Goal: Check status: Check status

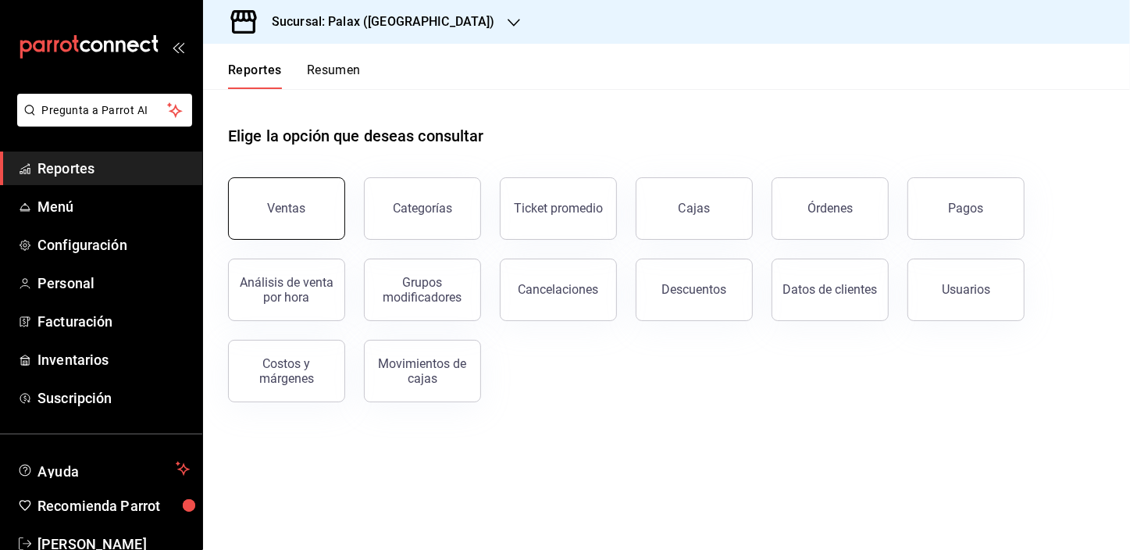
drag, startPoint x: 272, startPoint y: 215, endPoint x: 280, endPoint y: 209, distance: 9.5
click at [272, 215] on button "Ventas" at bounding box center [286, 208] width 117 height 62
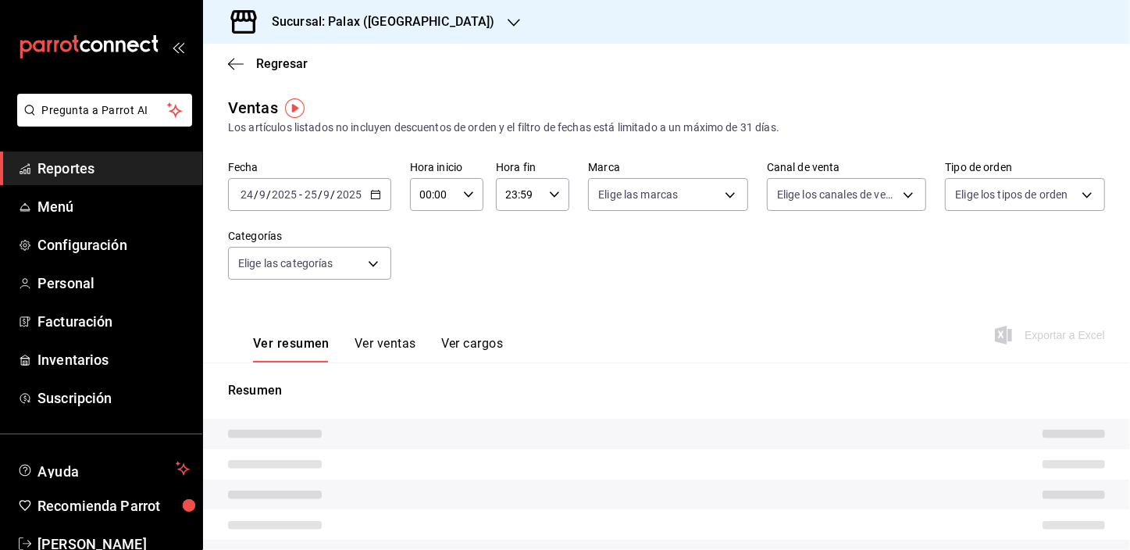
type input "23:00"
type input "07:59"
type input "PARROT,UBER_EATS,RAPPI,DIDI_FOOD,ONLINE"
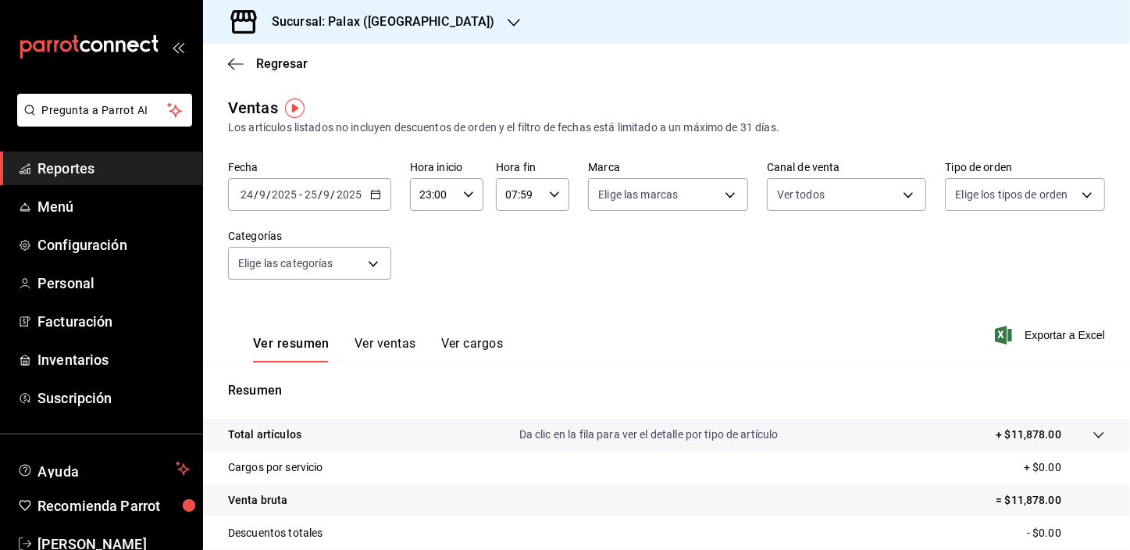
click at [245, 191] on input "24" at bounding box center [247, 194] width 14 height 12
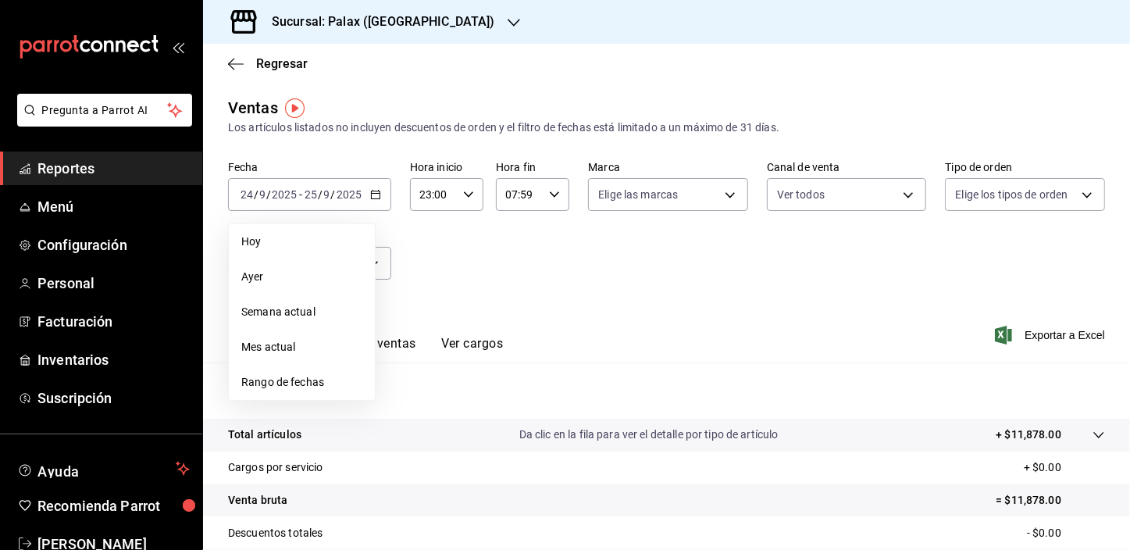
drag, startPoint x: 245, startPoint y: 241, endPoint x: 426, endPoint y: 242, distance: 180.4
click at [245, 240] on span "Hoy" at bounding box center [301, 242] width 121 height 16
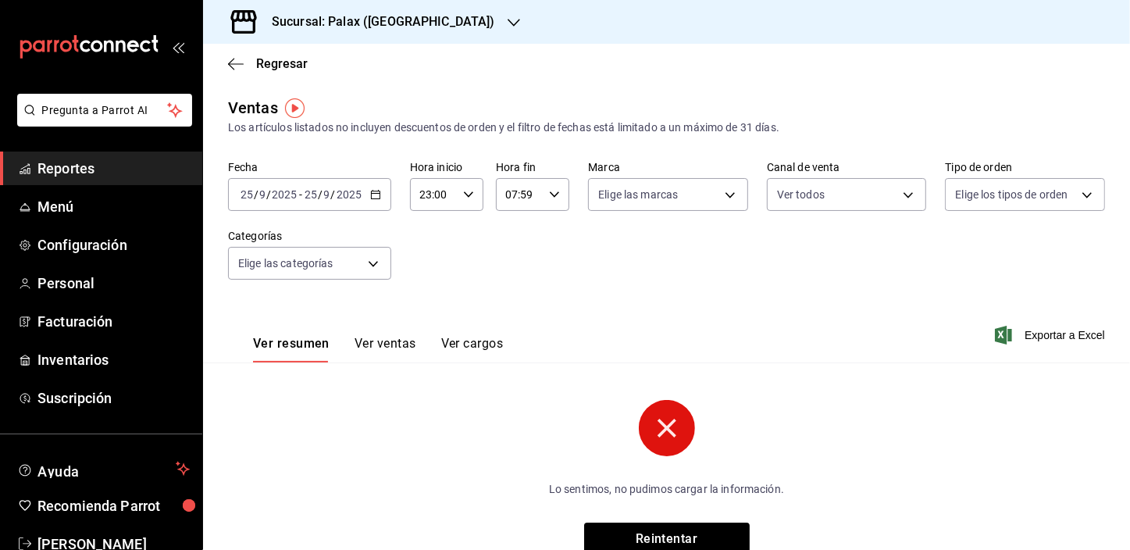
click at [425, 194] on input "23:00" at bounding box center [433, 194] width 47 height 31
click at [423, 291] on span "07" at bounding box center [427, 285] width 12 height 12
type input "07:00"
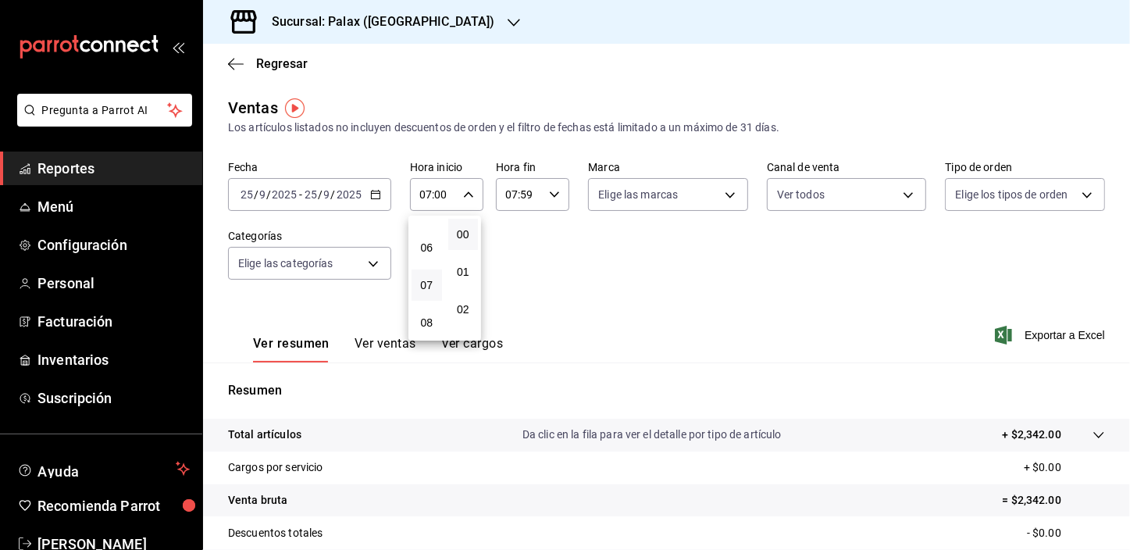
click at [549, 273] on div at bounding box center [565, 275] width 1130 height 550
click at [518, 194] on input "07:59" at bounding box center [519, 194] width 47 height 31
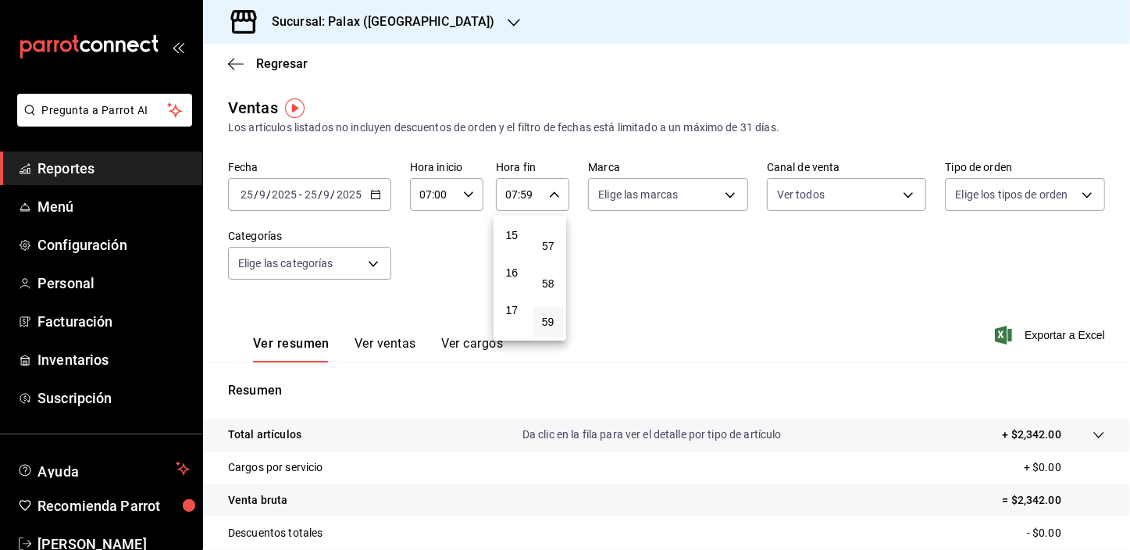
scroll to position [568, 0]
click at [515, 244] on button "15" at bounding box center [512, 228] width 30 height 31
click at [528, 196] on div at bounding box center [565, 275] width 1130 height 550
click at [528, 196] on input "15:59" at bounding box center [519, 194] width 47 height 31
click at [555, 237] on button "00" at bounding box center [548, 234] width 30 height 31
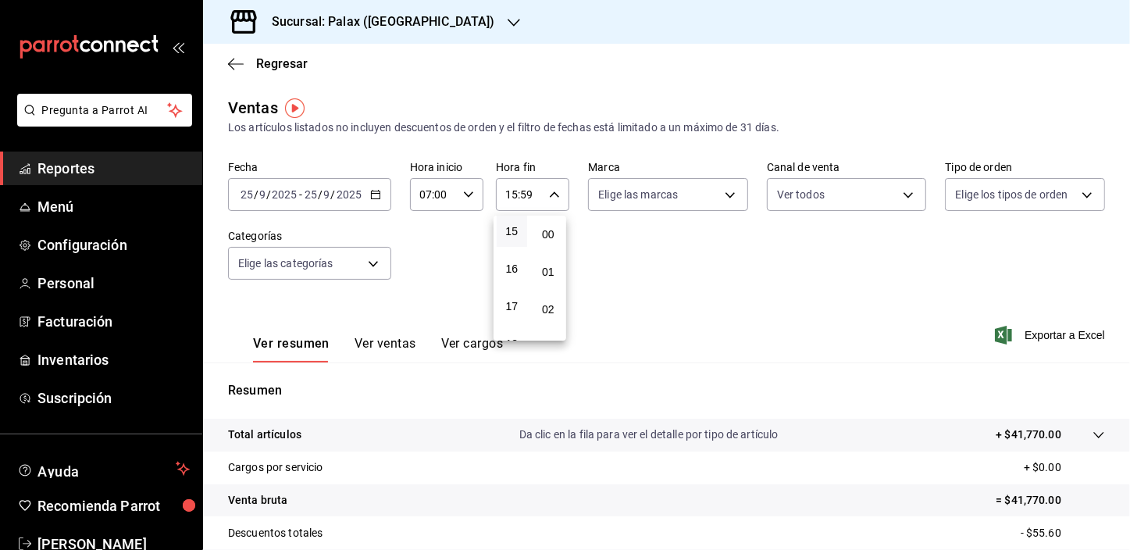
type input "15:00"
click at [563, 148] on div at bounding box center [565, 275] width 1130 height 550
click at [281, 258] on body "Pregunta a Parrot AI Reportes Menú Configuración Personal Facturación Inventari…" at bounding box center [565, 275] width 1130 height 550
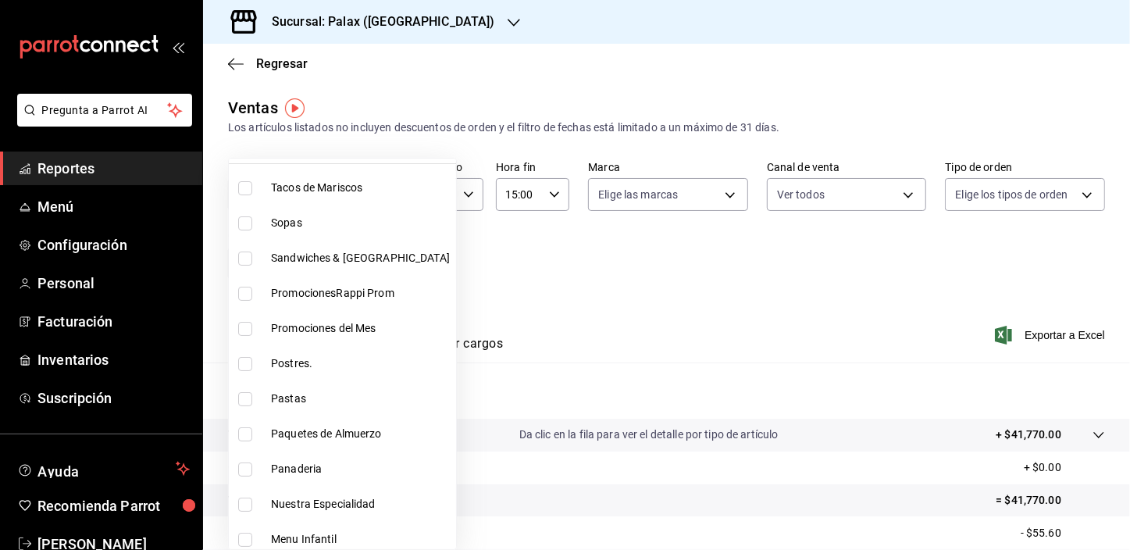
scroll to position [212, 0]
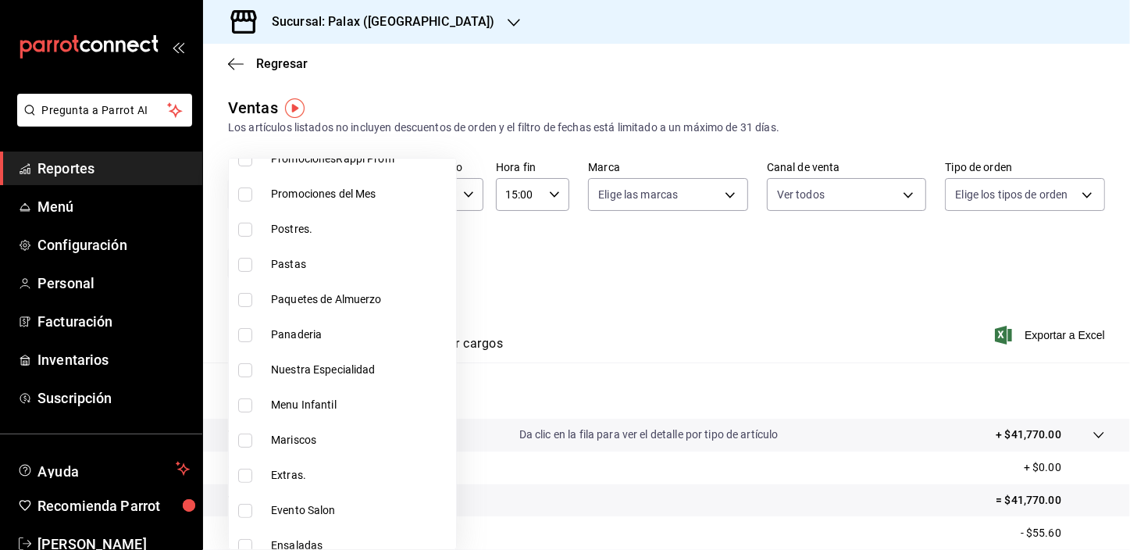
click at [248, 333] on input "checkbox" at bounding box center [245, 335] width 14 height 14
checkbox input "true"
type input "90d14028-a2c9-4fb8-b762-41d9ea373592"
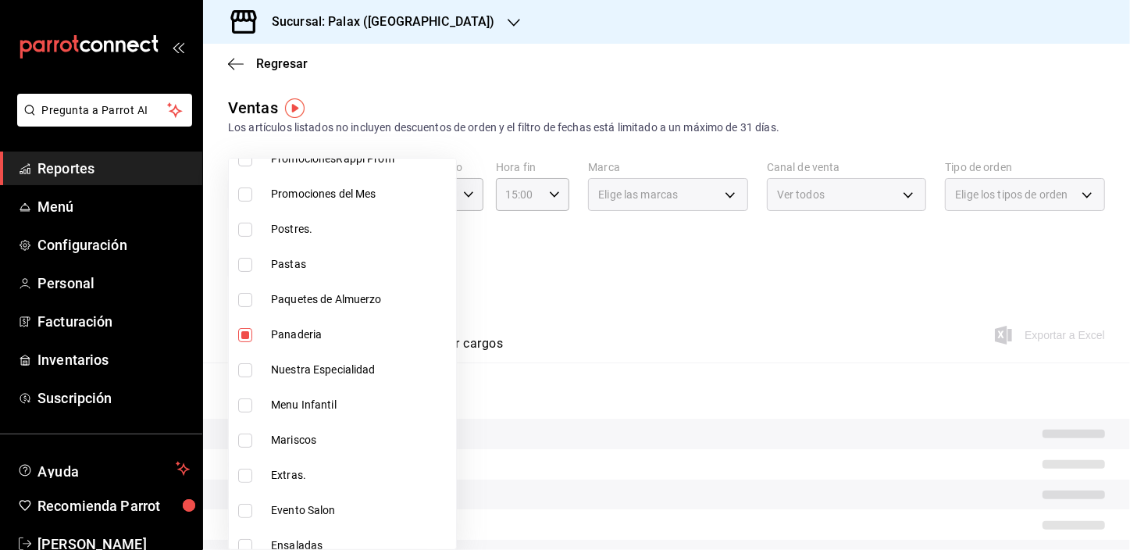
click at [483, 284] on div at bounding box center [565, 275] width 1130 height 550
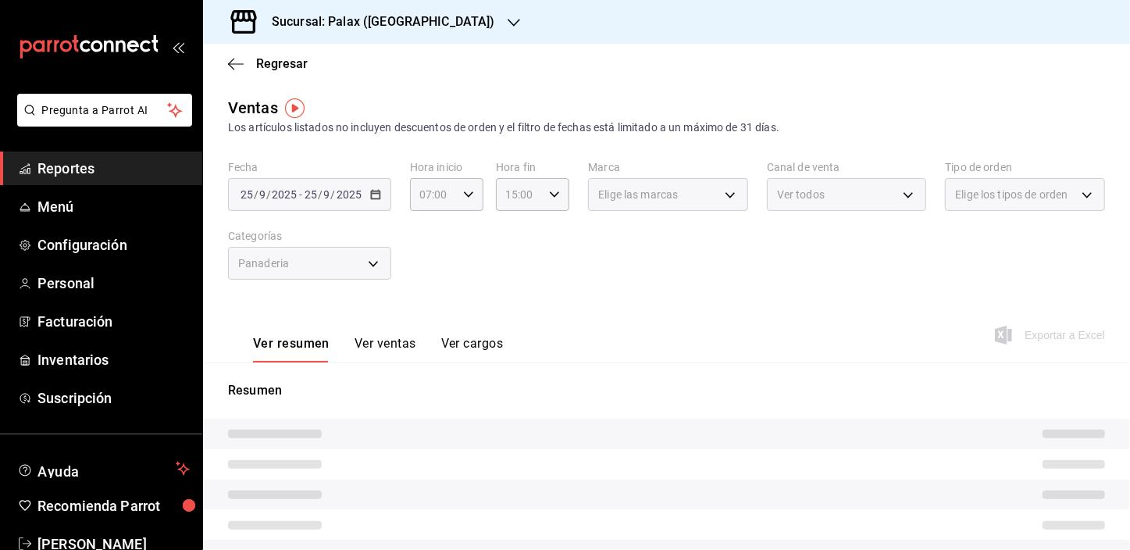
click at [373, 345] on button "Ver ventas" at bounding box center [386, 349] width 62 height 27
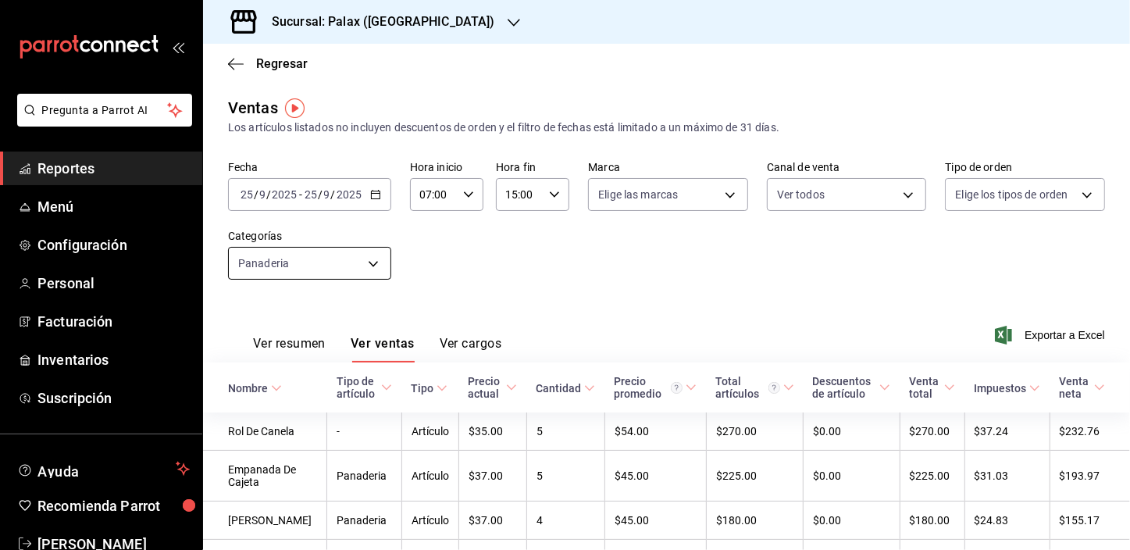
click at [284, 262] on body "Pregunta a Parrot AI Reportes Menú Configuración Personal Facturación Inventari…" at bounding box center [565, 275] width 1130 height 550
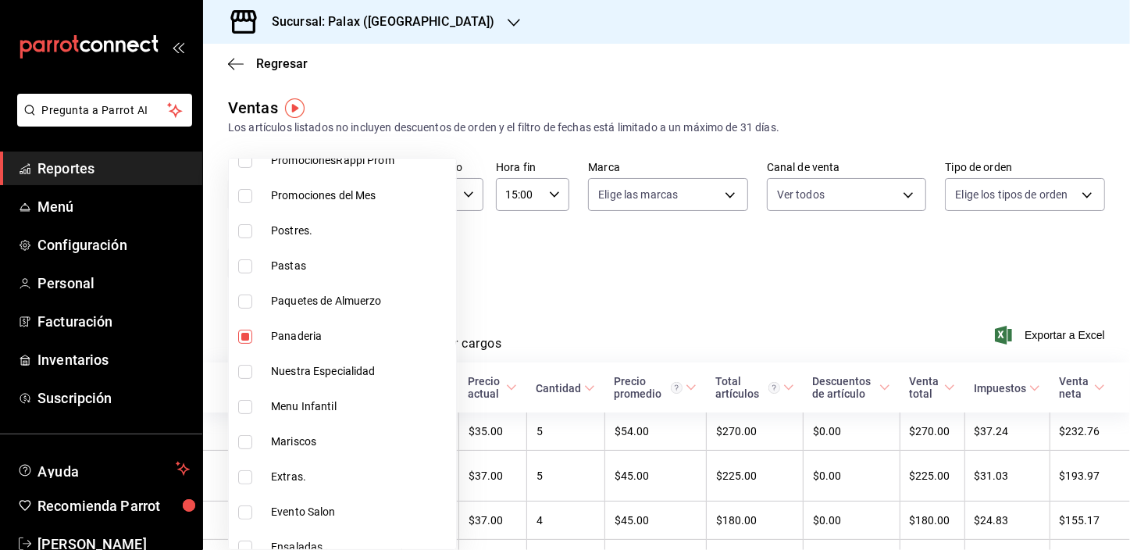
scroll to position [212, 0]
click at [242, 337] on input "checkbox" at bounding box center [245, 335] width 14 height 14
checkbox input "false"
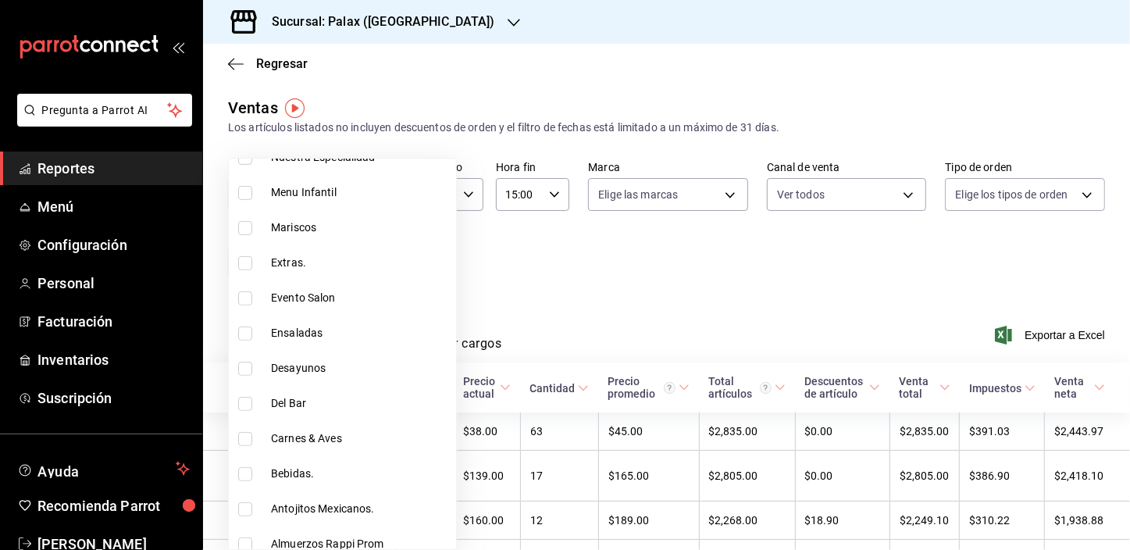
scroll to position [426, 0]
click at [245, 401] on input "checkbox" at bounding box center [245, 403] width 14 height 14
checkbox input "true"
type input "e5fa14e2-c7bb-4afd-b0cf-6d1a2447c4a1"
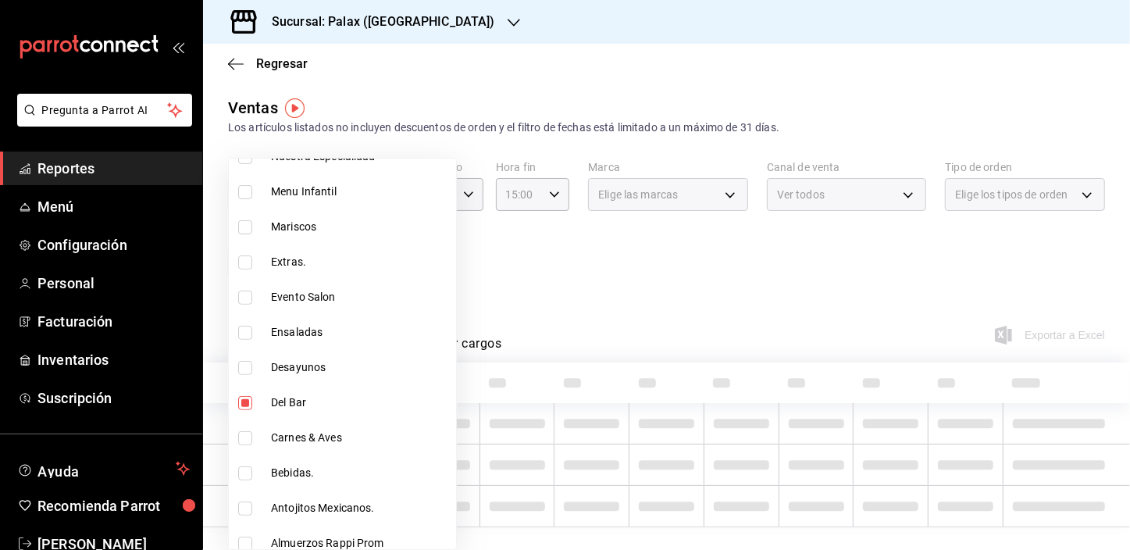
click at [574, 289] on div at bounding box center [565, 275] width 1130 height 550
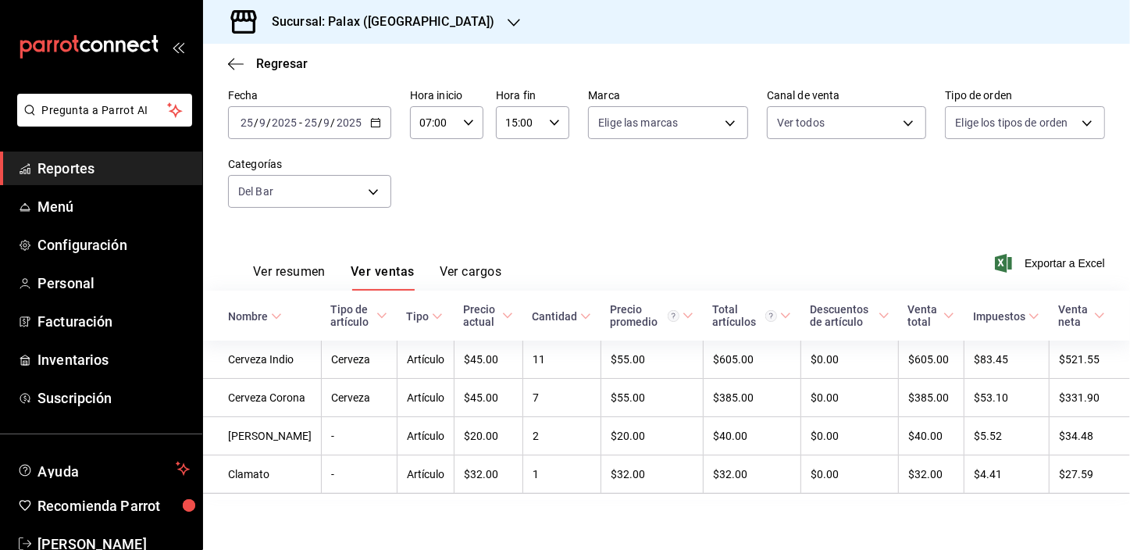
scroll to position [118, 0]
click at [350, 130] on body "Pregunta a Parrot AI Reportes Menú Configuración Personal Facturación Inventari…" at bounding box center [565, 275] width 1130 height 550
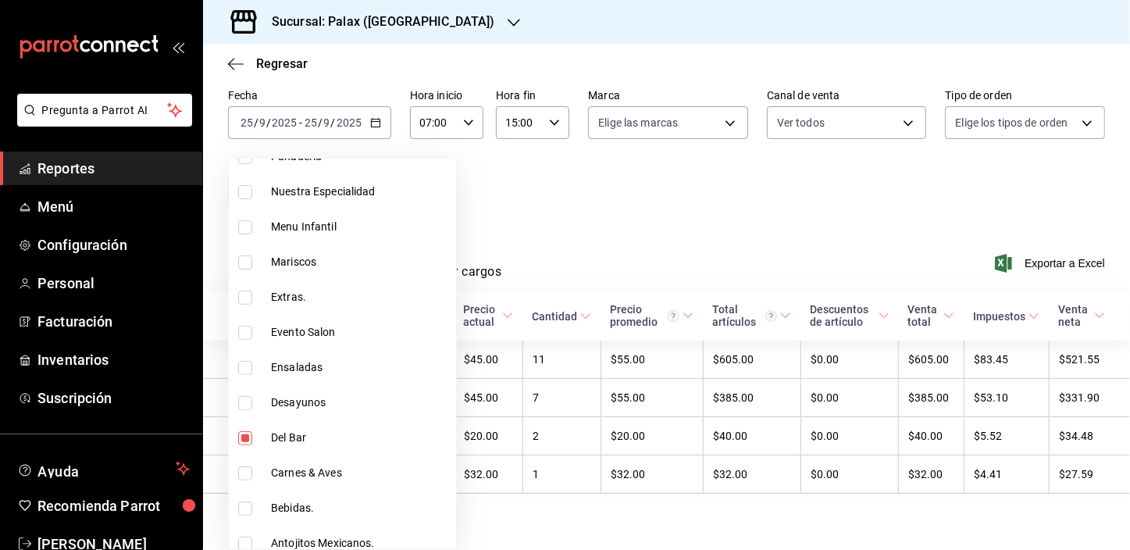
scroll to position [497, 0]
click at [248, 330] on input "checkbox" at bounding box center [245, 332] width 14 height 14
checkbox input "false"
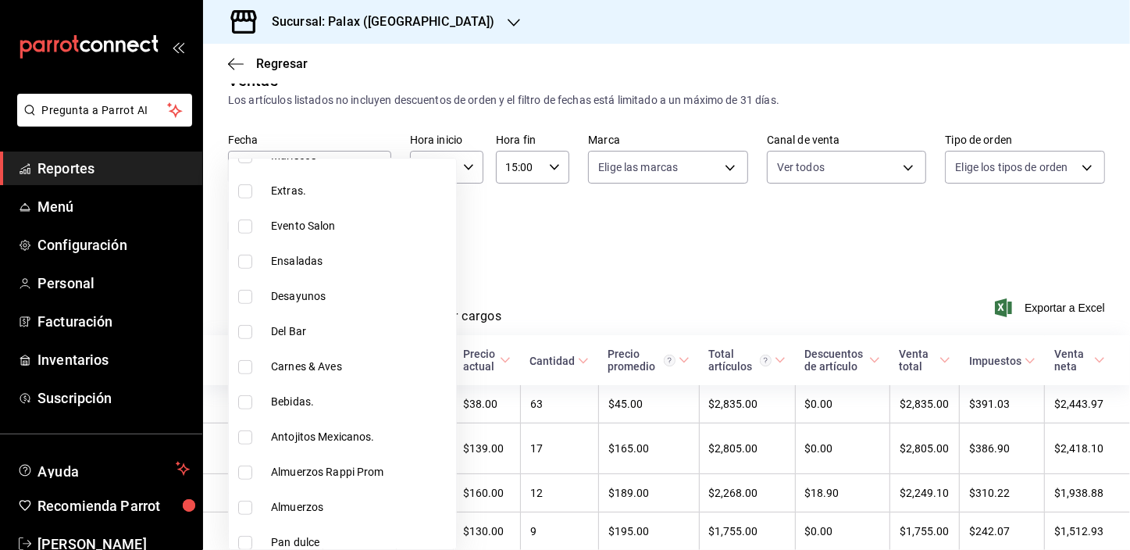
scroll to position [118, 0]
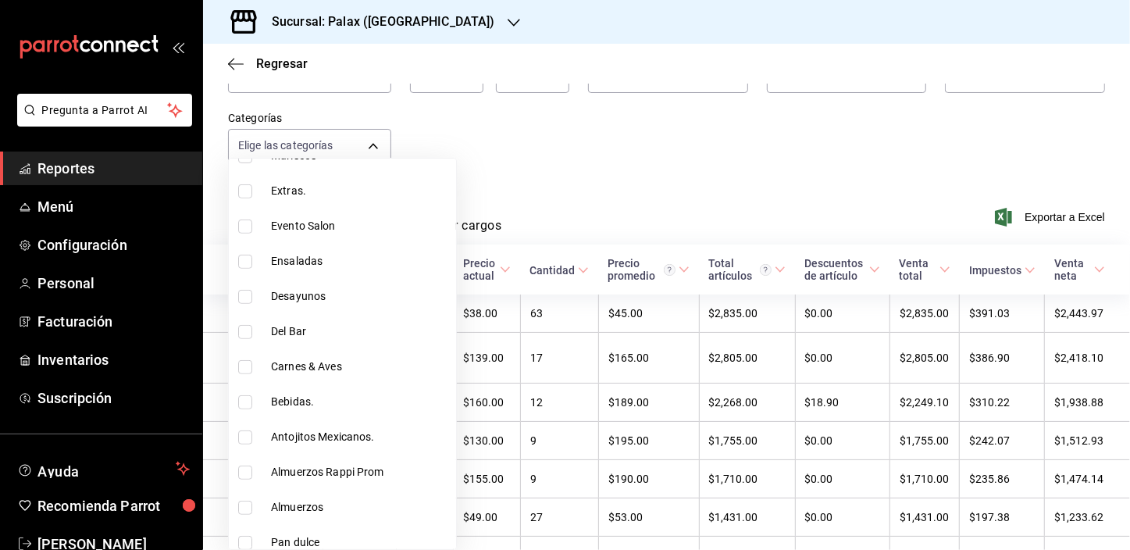
click at [244, 406] on input "checkbox" at bounding box center [245, 402] width 14 height 14
checkbox input "true"
type input "4b82141e-e12f-4992-9202-ab169af21a46"
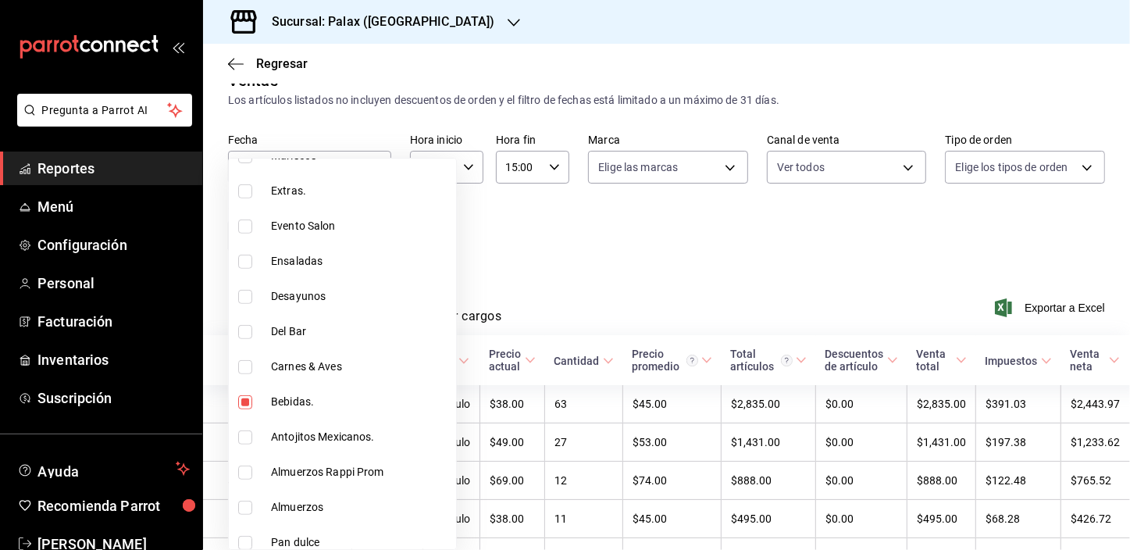
scroll to position [118, 0]
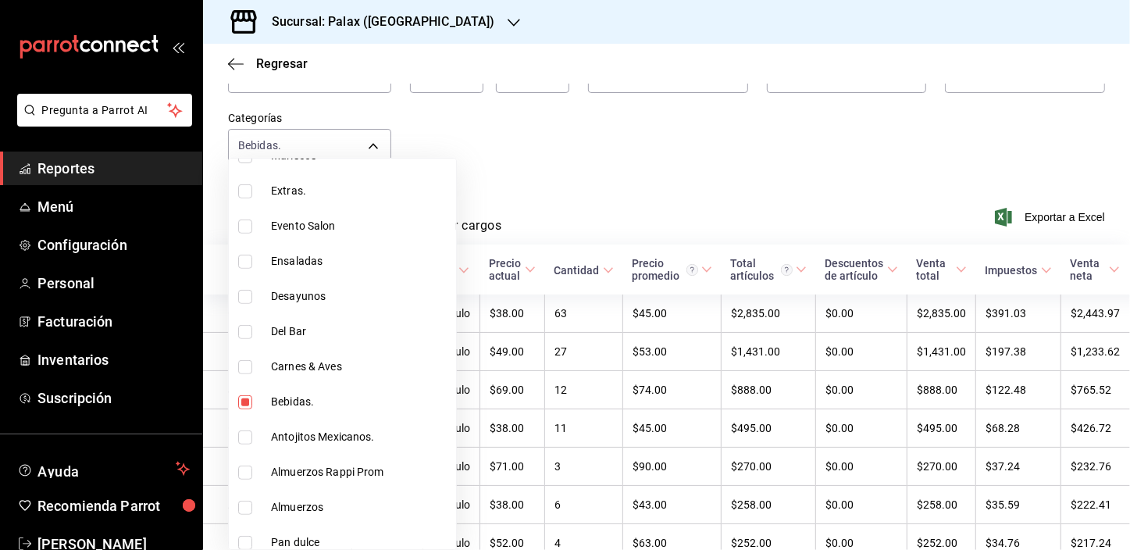
click at [592, 265] on div at bounding box center [565, 275] width 1130 height 550
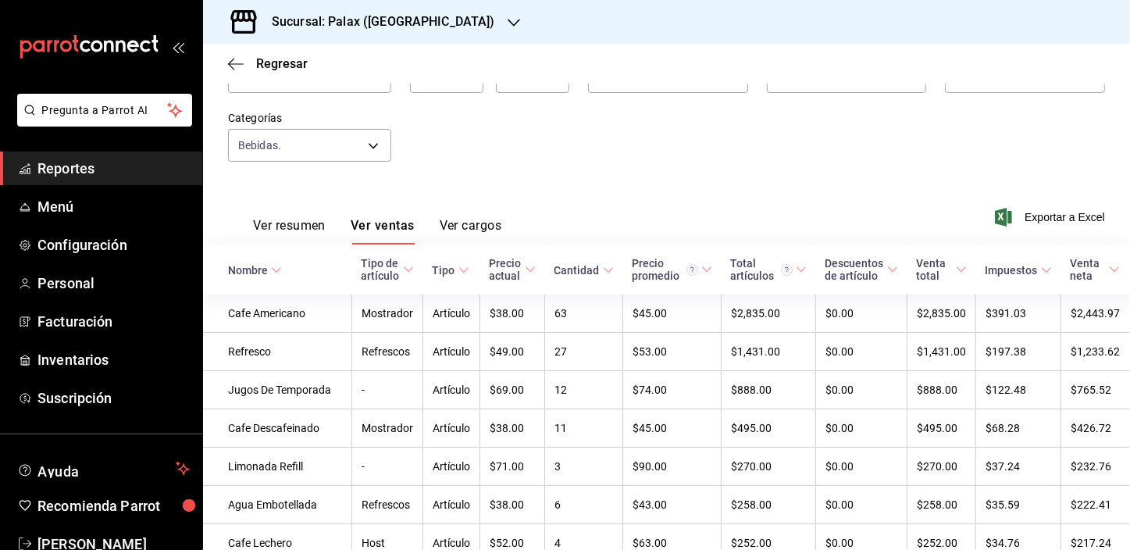
click at [594, 221] on div "Ver resumen Ver ventas Ver cargos Exportar a Excel" at bounding box center [666, 212] width 927 height 64
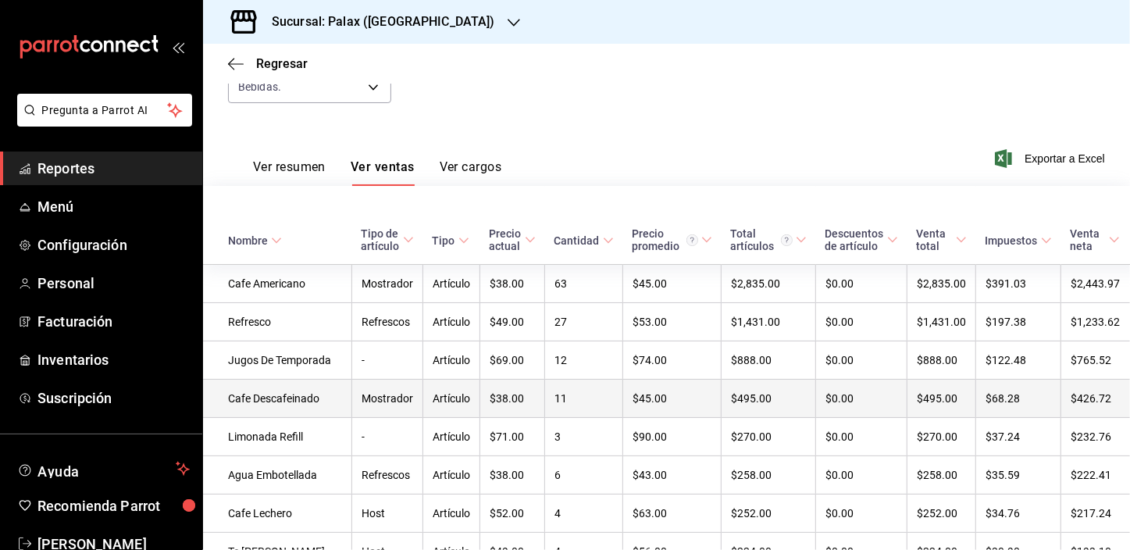
scroll to position [430, 0]
